Goal: Task Accomplishment & Management: Manage account settings

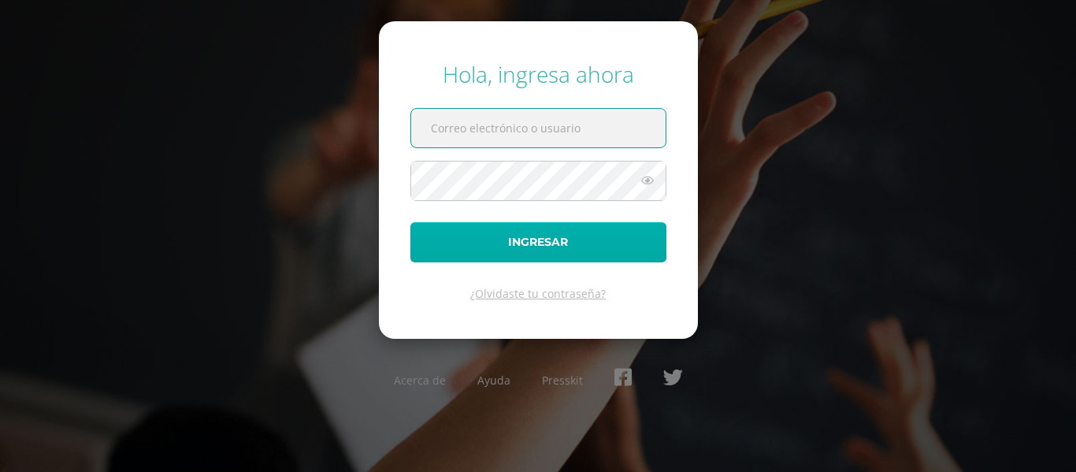
type input "[PERSON_NAME][EMAIL_ADDRESS][DOMAIN_NAME]"
click at [543, 237] on button "Ingresar" at bounding box center [538, 242] width 256 height 40
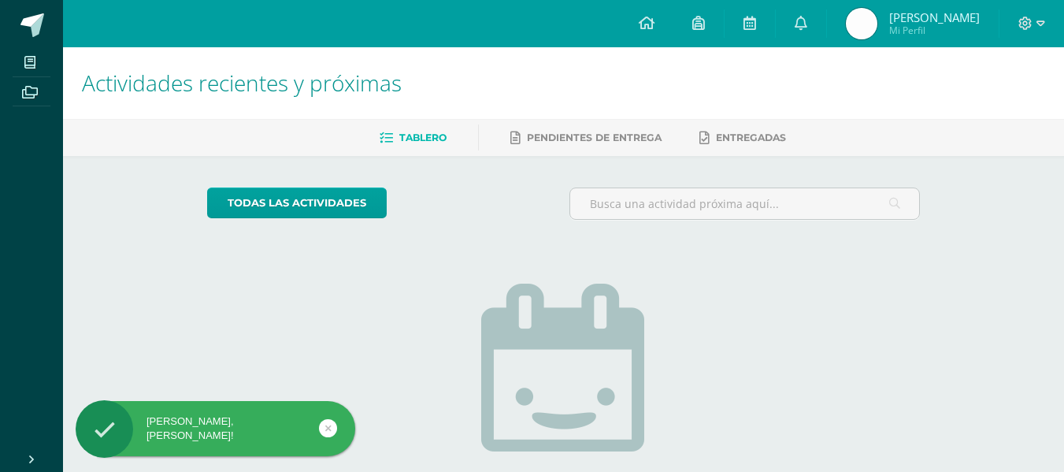
click at [933, 17] on span "André Sebastián" at bounding box center [934, 17] width 91 height 16
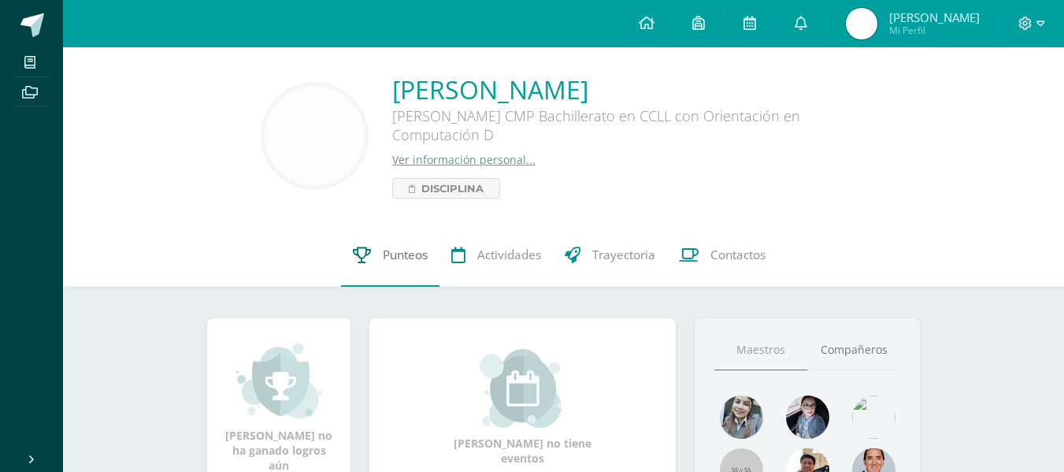
click at [395, 269] on link "Punteos" at bounding box center [390, 255] width 98 height 63
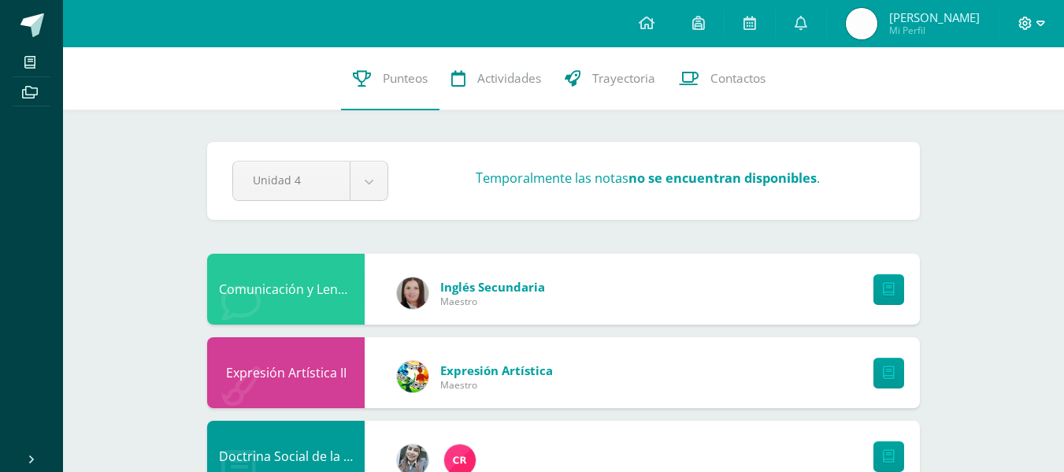
click at [1025, 31] on span at bounding box center [1031, 23] width 27 height 17
click at [987, 108] on span "Cerrar sesión" at bounding box center [990, 107] width 71 height 15
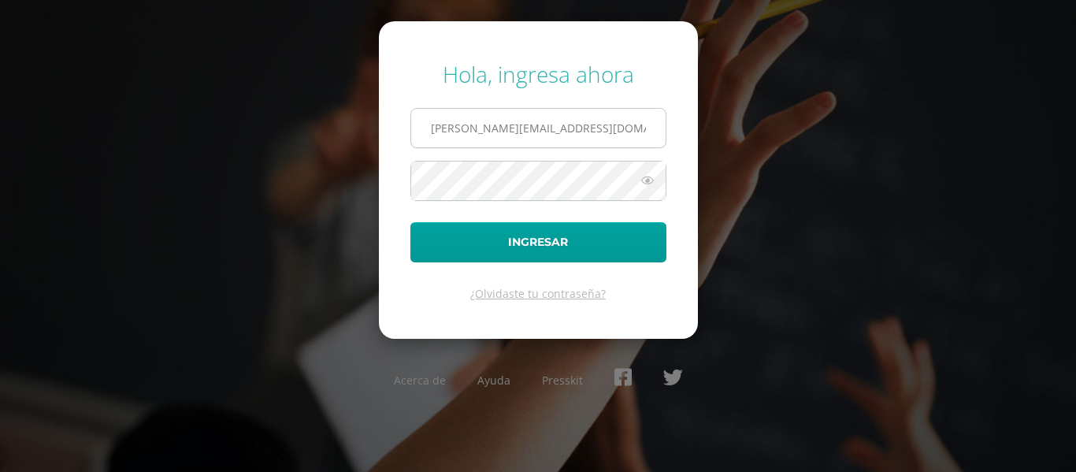
click at [617, 121] on input "a.bonilla.1ddb@gmail.com" at bounding box center [538, 128] width 254 height 39
type input "a.monzon.1ddb@gmail.com"
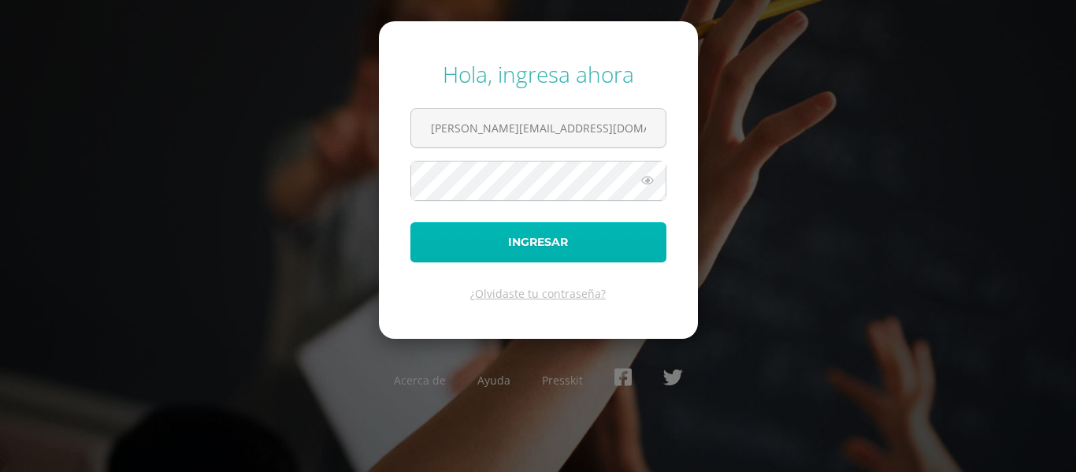
click at [540, 236] on button "Ingresar" at bounding box center [538, 242] width 256 height 40
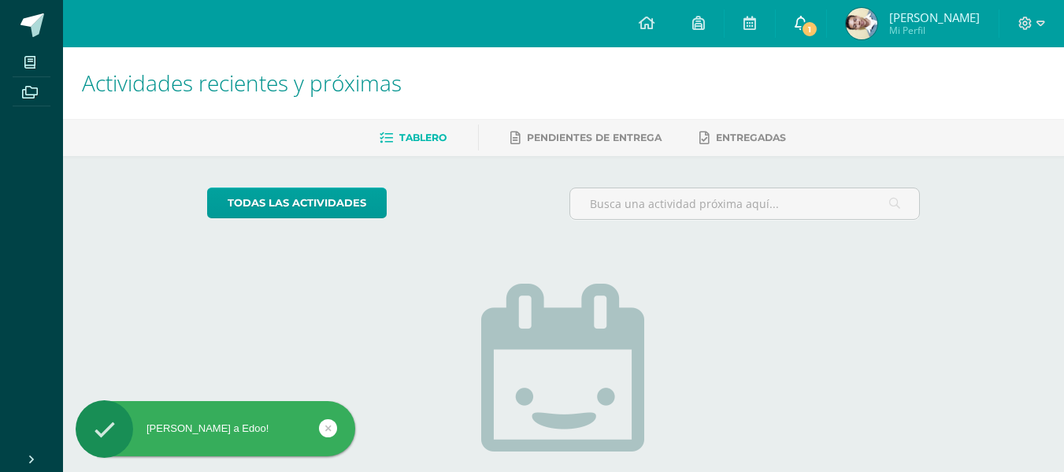
click at [818, 36] on span "1" at bounding box center [809, 28] width 17 height 17
click at [939, 19] on span "[PERSON_NAME]" at bounding box center [934, 17] width 91 height 16
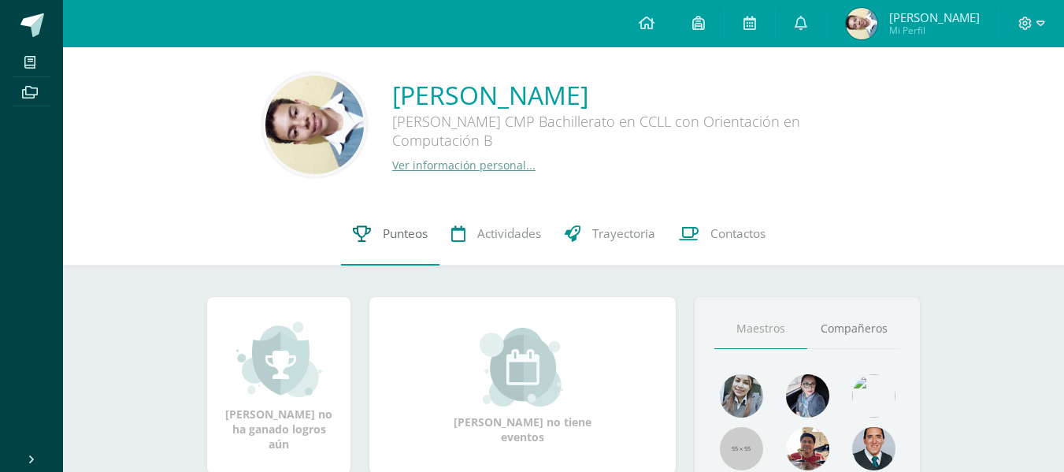
click at [363, 243] on link "Punteos" at bounding box center [390, 233] width 98 height 63
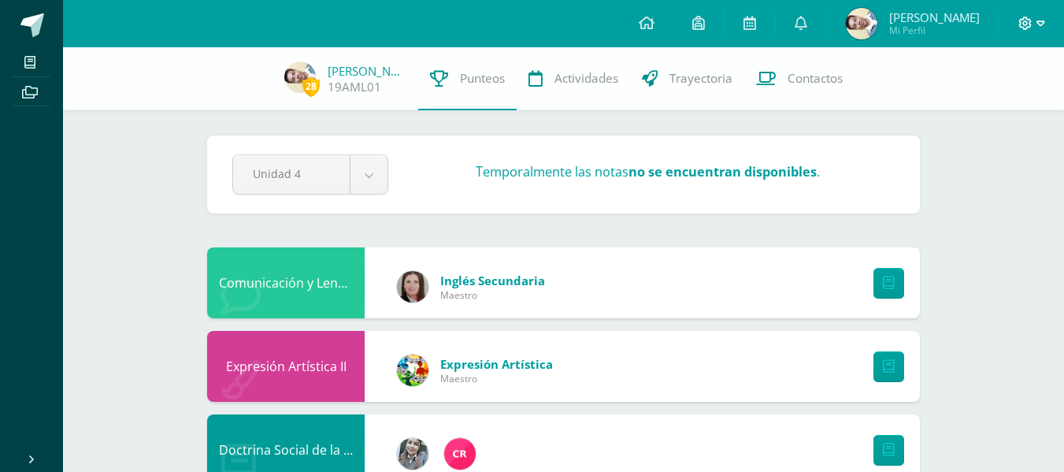
click at [1040, 21] on icon at bounding box center [1041, 23] width 9 height 6
click at [1000, 98] on link "Cerrar sesión" at bounding box center [982, 106] width 124 height 23
